Goal: Transaction & Acquisition: Subscribe to service/newsletter

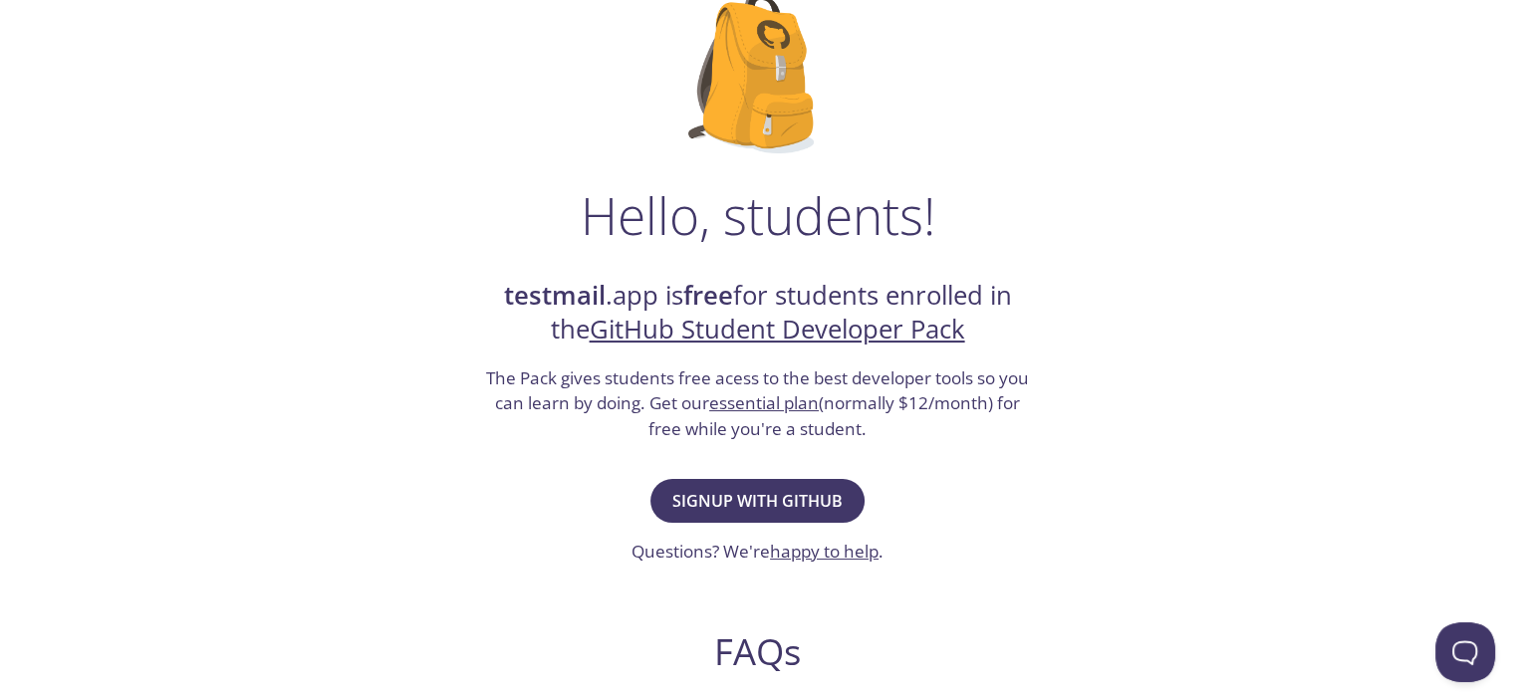
scroll to position [154, 0]
click at [793, 488] on span "Signup with GitHub" at bounding box center [757, 500] width 170 height 28
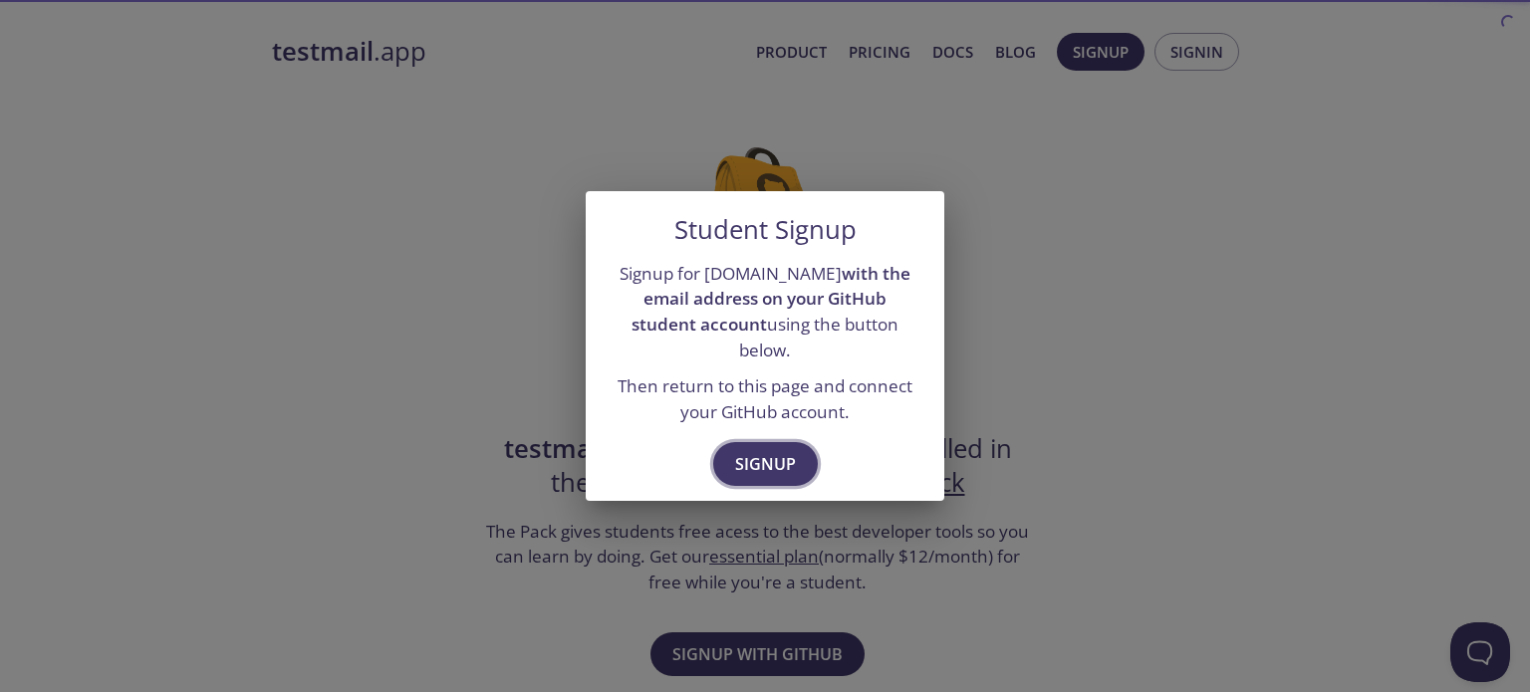
click at [781, 465] on span "Signup" at bounding box center [765, 464] width 61 height 28
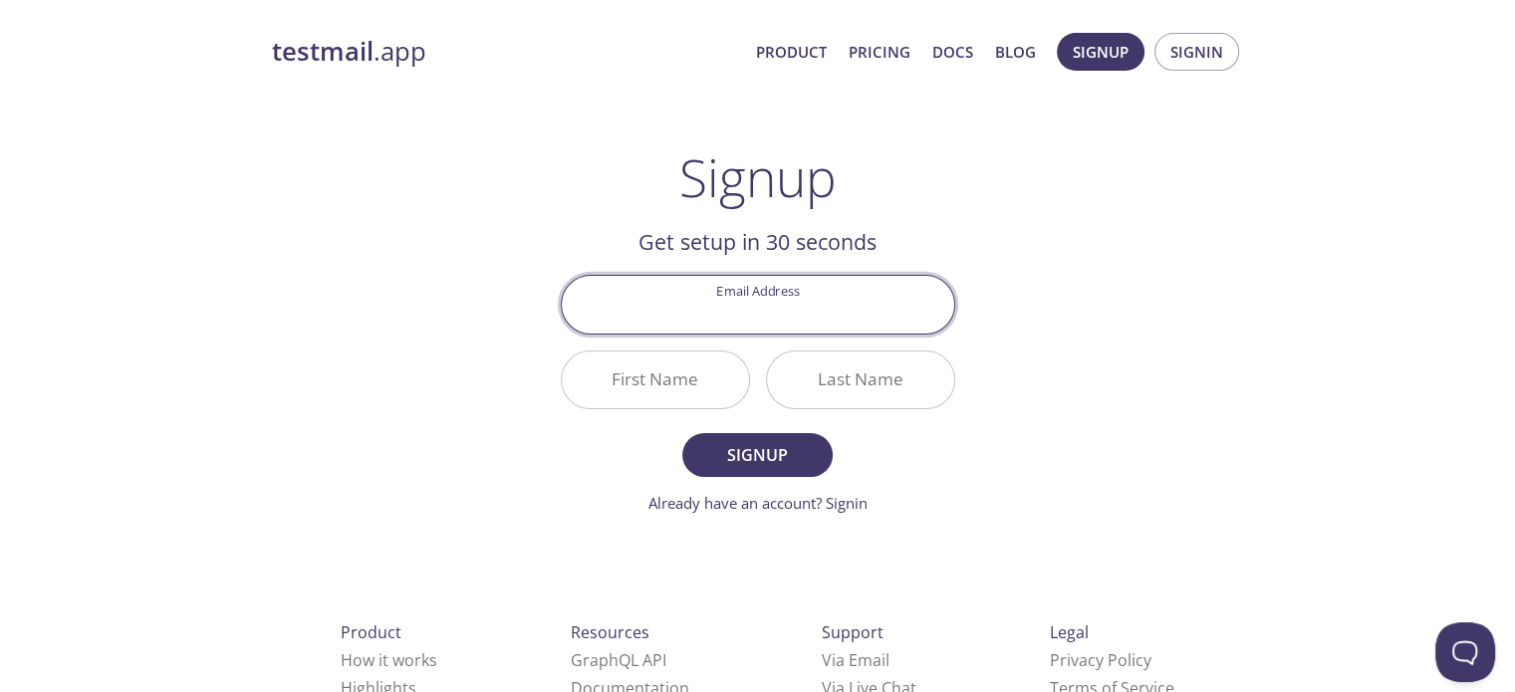
click at [808, 327] on input "Email Address" at bounding box center [758, 304] width 392 height 57
type input "[EMAIL_ADDRESS][DOMAIN_NAME]"
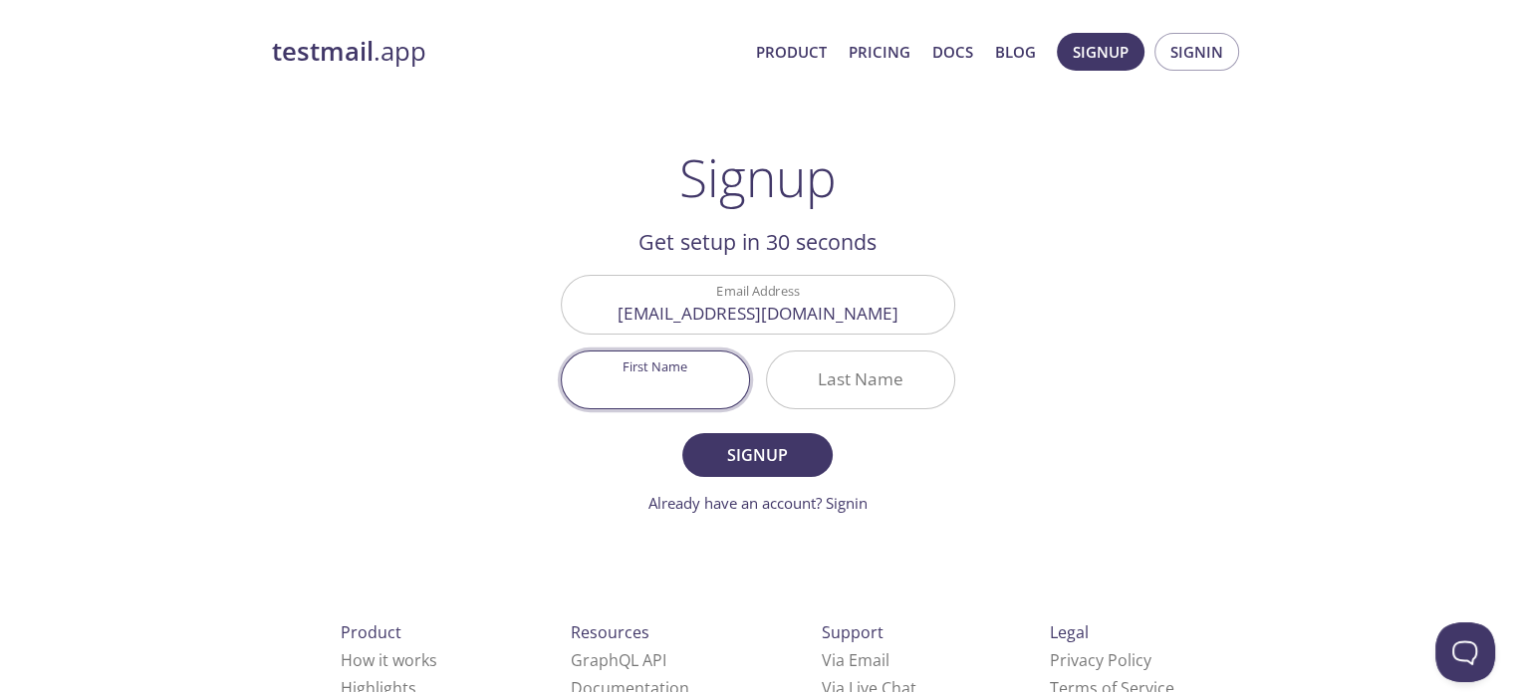
click at [698, 374] on input "First Name" at bounding box center [655, 380] width 187 height 57
type input "Kavy"
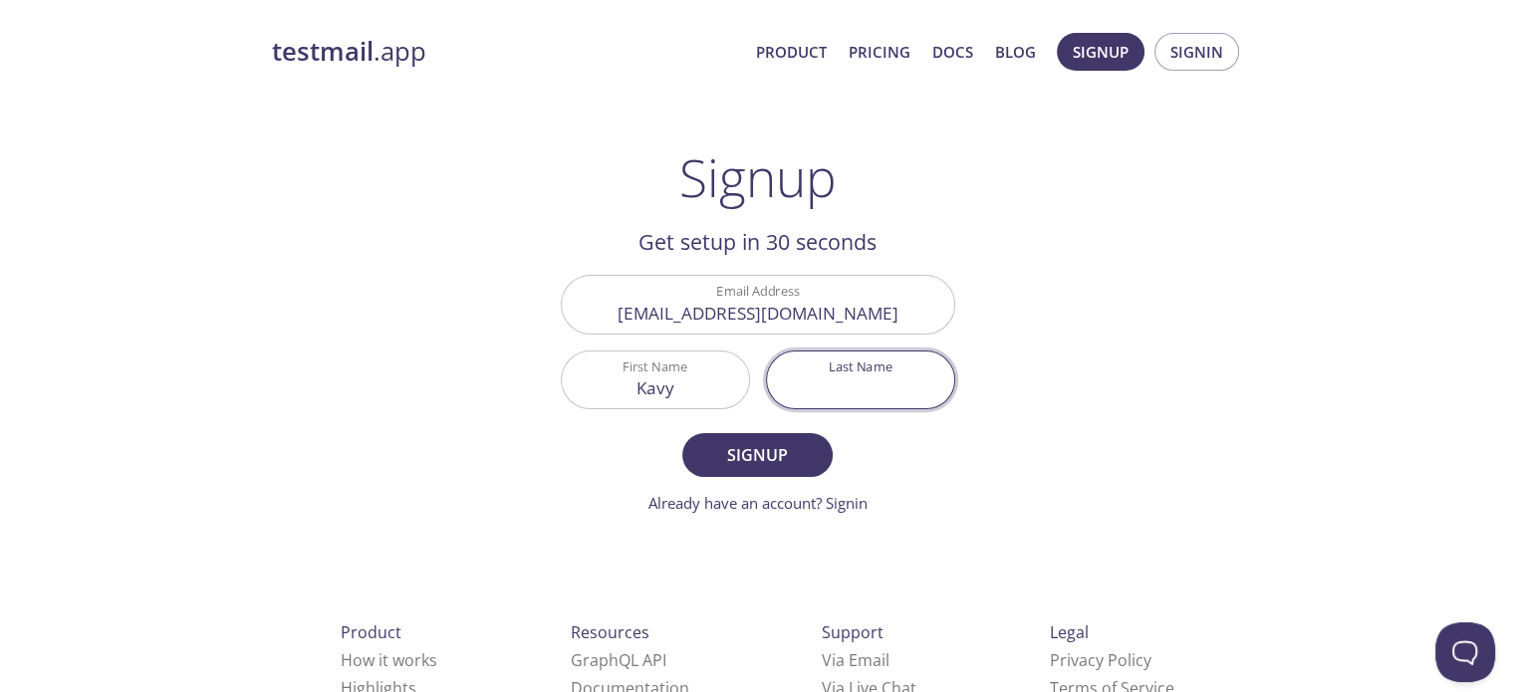
click at [780, 390] on input "Last Name" at bounding box center [860, 380] width 187 height 57
type input "[PERSON_NAME]"
click at [759, 451] on span "Signup" at bounding box center [757, 455] width 106 height 28
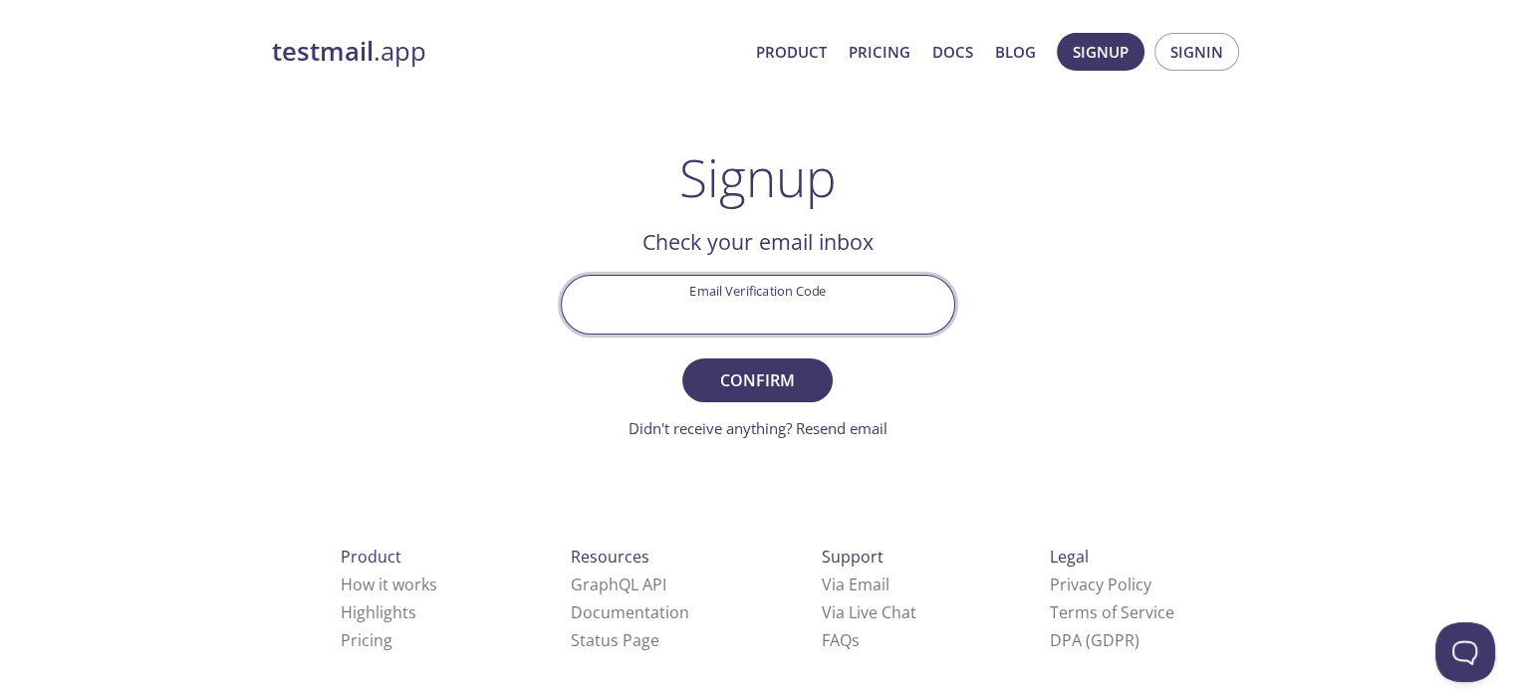
click at [878, 319] on input "Email Verification Code" at bounding box center [758, 304] width 392 height 57
paste input "GT9J4UU"
type input "GT9J4UU"
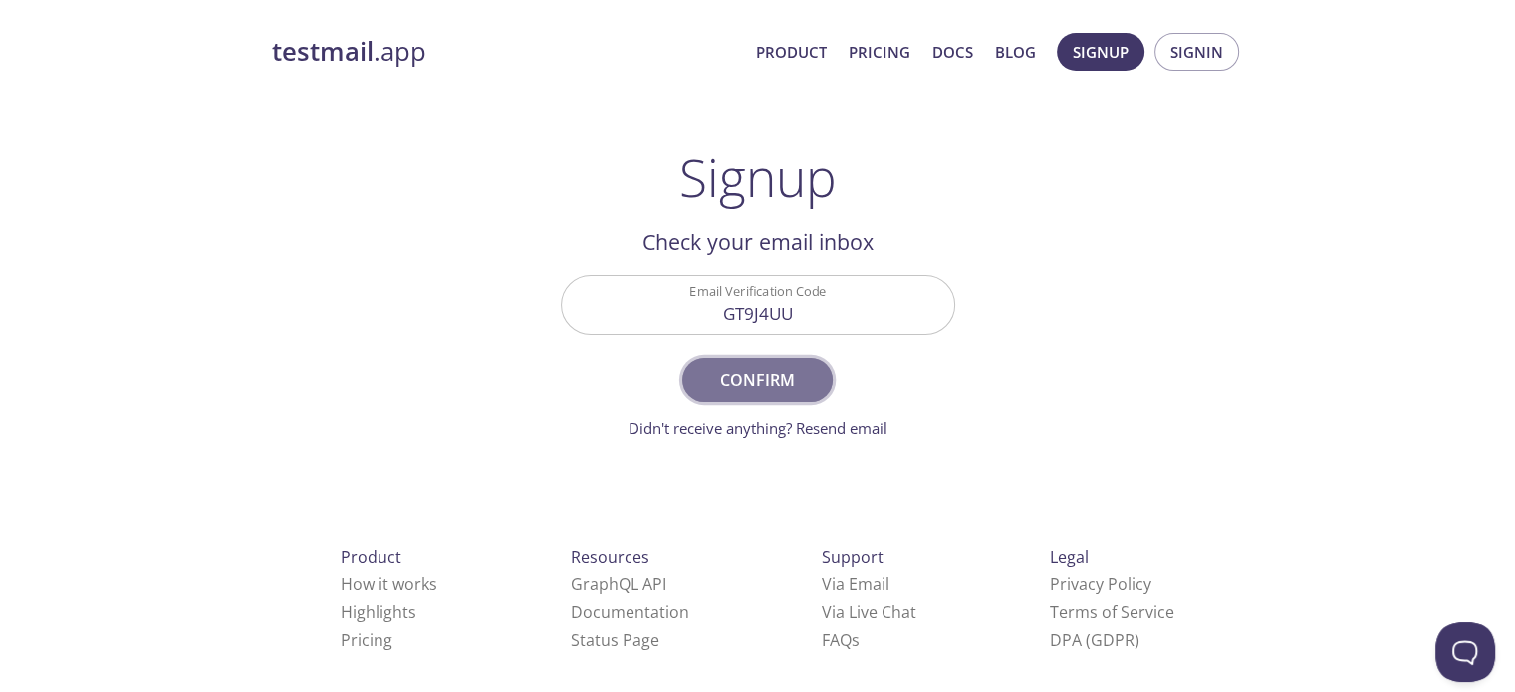
click at [805, 359] on button "Confirm" at bounding box center [756, 381] width 149 height 44
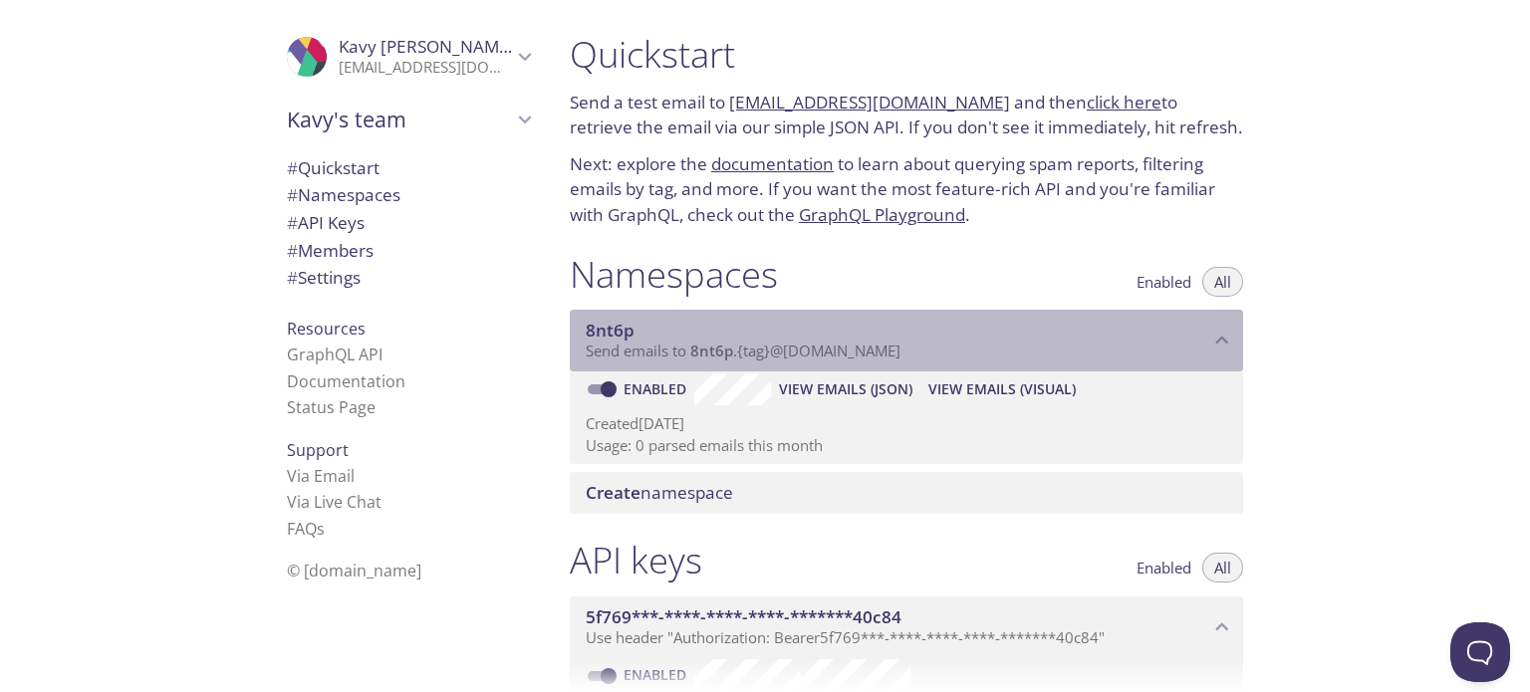
click at [783, 344] on span "Send emails to 8nt6p . {tag} @[DOMAIN_NAME]" at bounding box center [743, 351] width 315 height 20
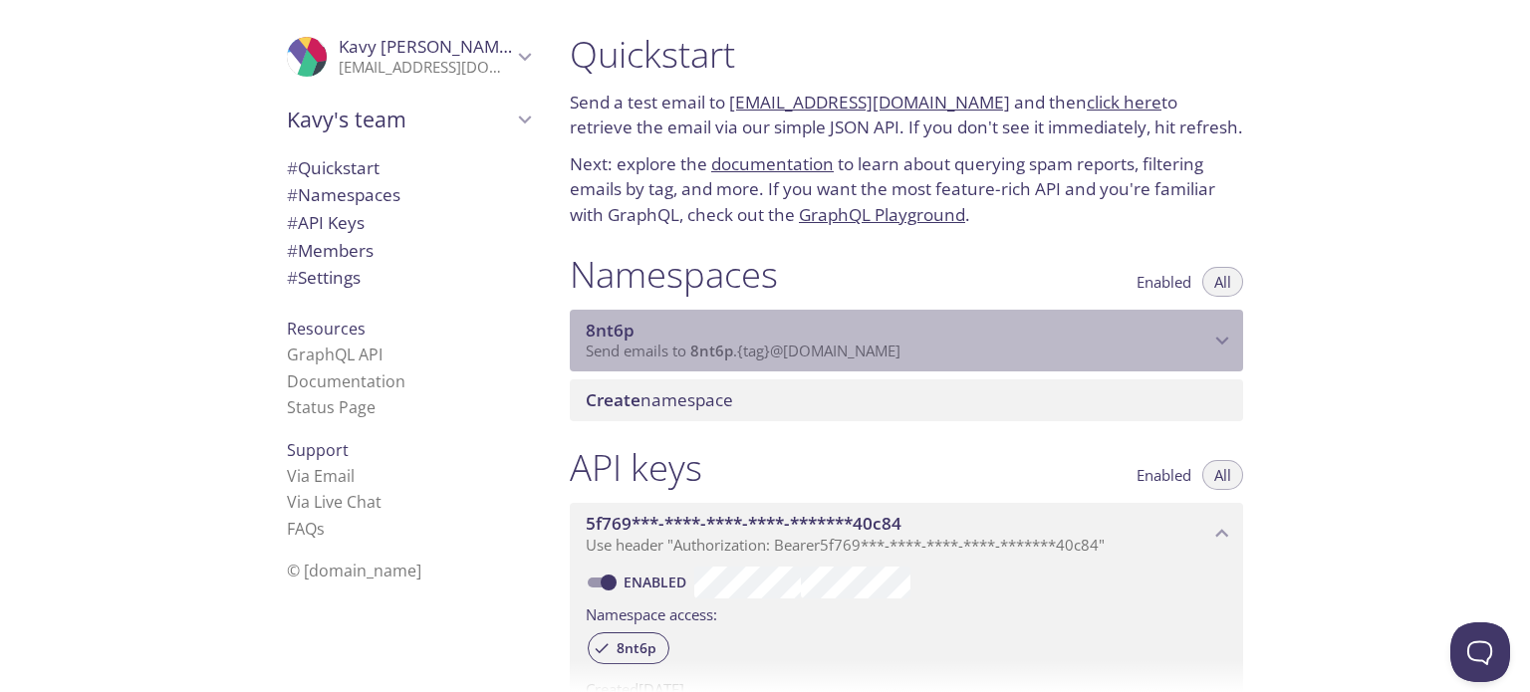
click at [783, 344] on span "Send emails to 8nt6p . {tag} @[DOMAIN_NAME]" at bounding box center [743, 351] width 315 height 20
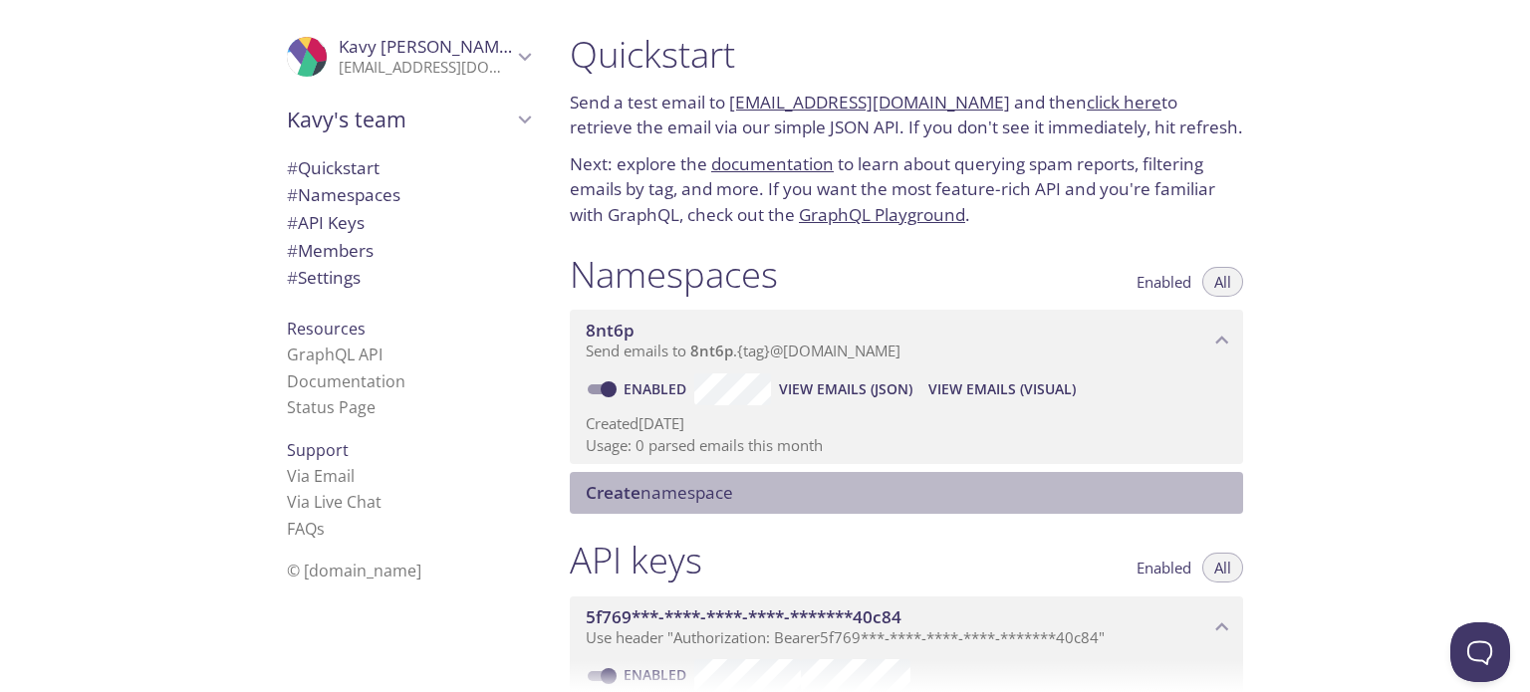
click at [695, 483] on span "Create namespace" at bounding box center [659, 492] width 147 height 23
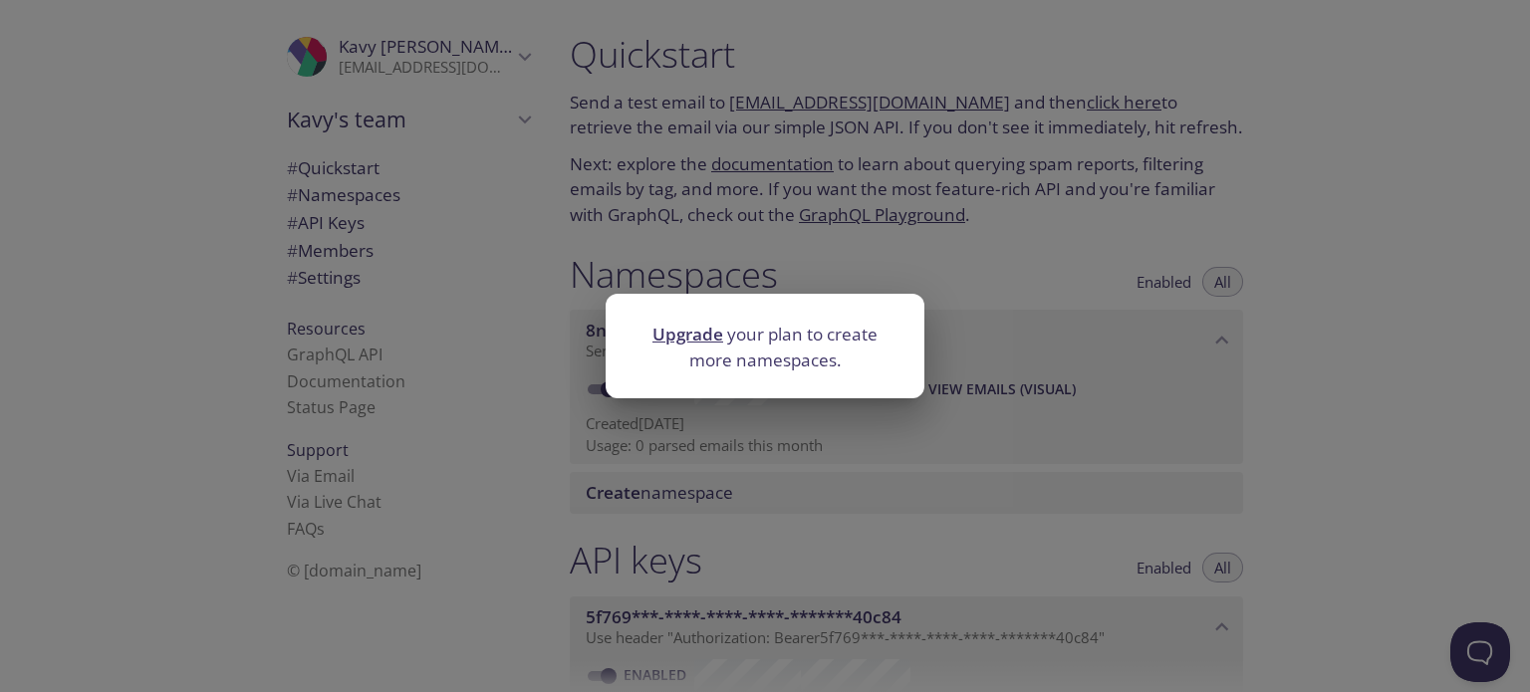
click at [737, 529] on div "Upgrade your plan to create more namespaces." at bounding box center [765, 346] width 1530 height 692
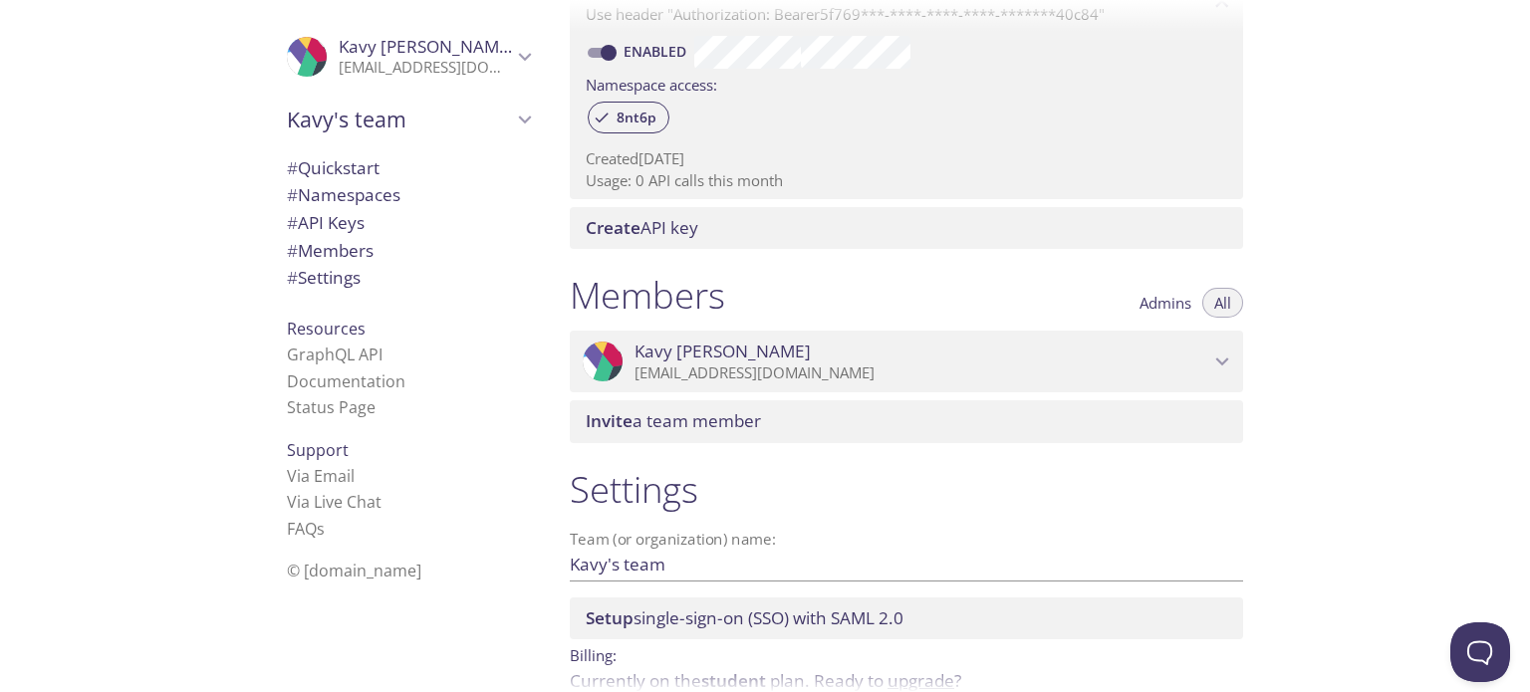
scroll to position [724, 0]
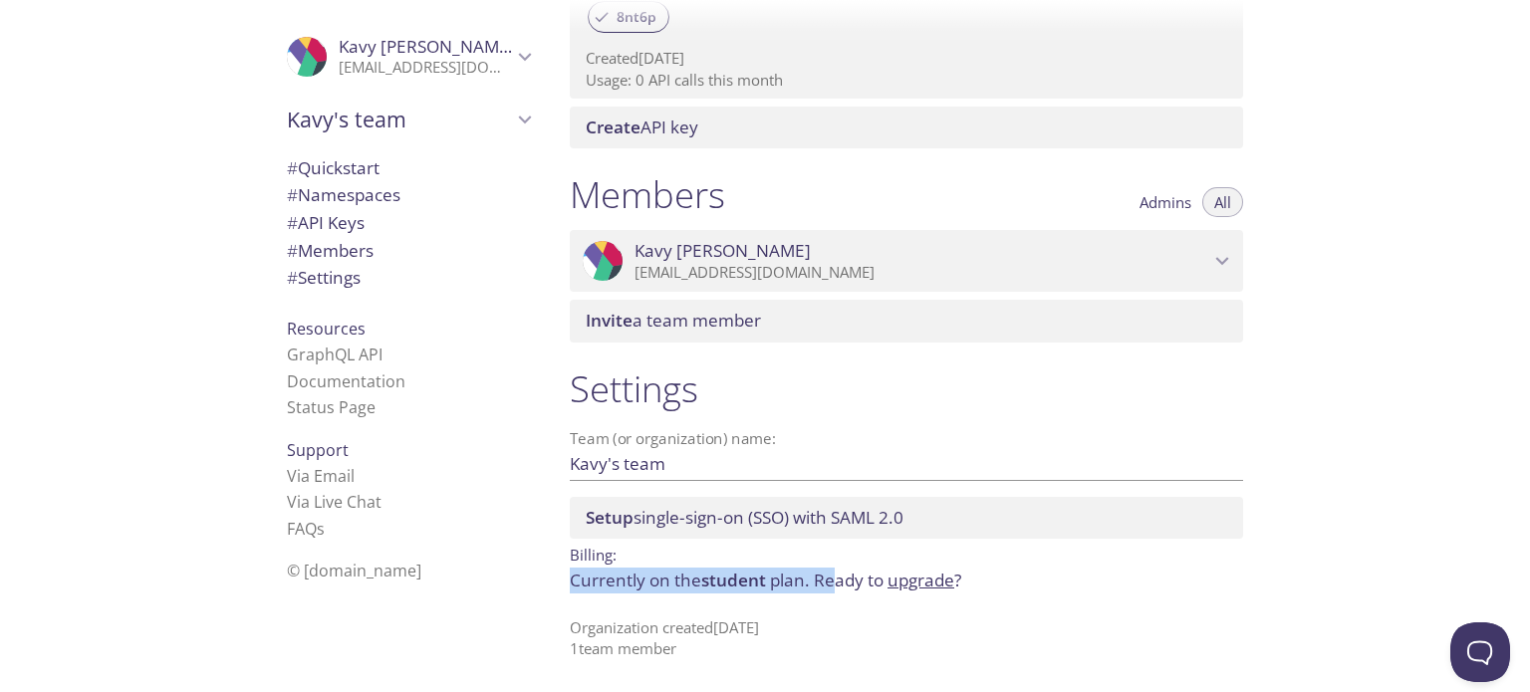
drag, startPoint x: 709, startPoint y: 565, endPoint x: 820, endPoint y: 564, distance: 110.5
click at [820, 564] on p "Billing:" at bounding box center [906, 553] width 673 height 29
